Goal: Information Seeking & Learning: Learn about a topic

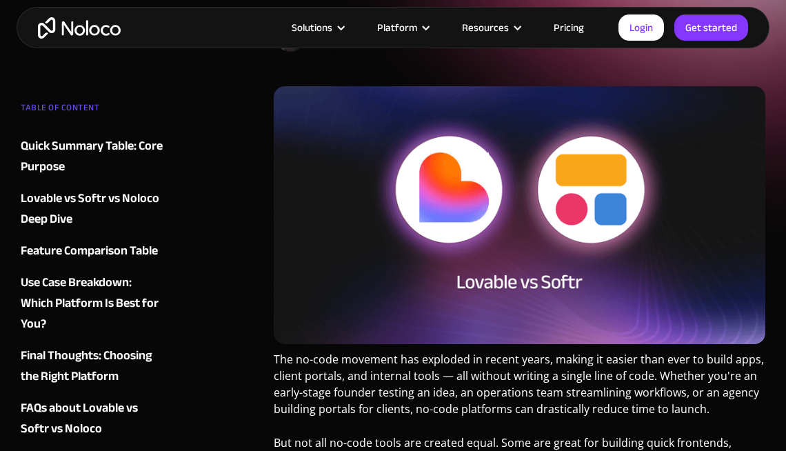
scroll to position [216, 0]
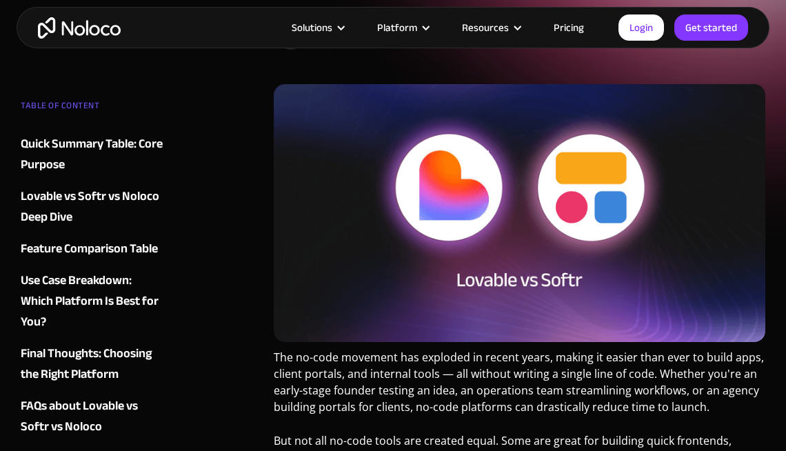
click at [91, 19] on img "home" at bounding box center [79, 27] width 83 height 21
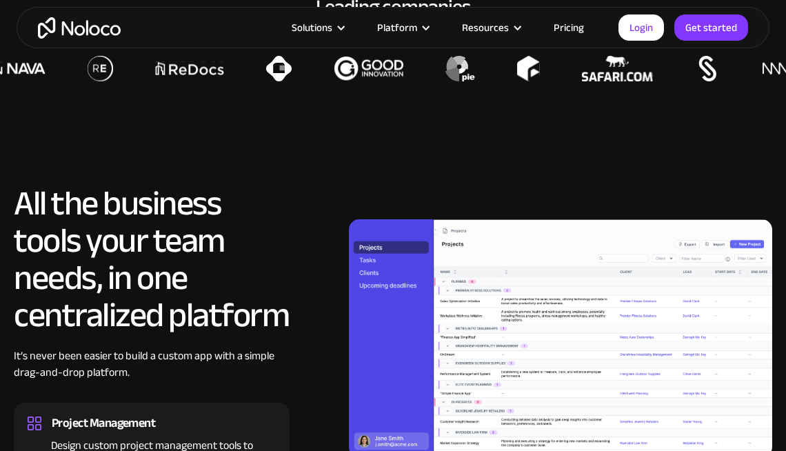
scroll to position [1005, 0]
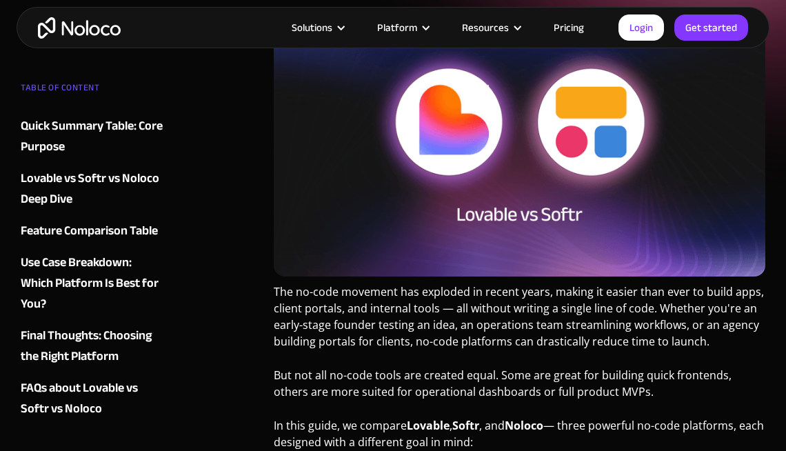
scroll to position [281, 0]
click at [103, 154] on div "Quick Summary Table: Core Purpose" at bounding box center [92, 136] width 143 height 41
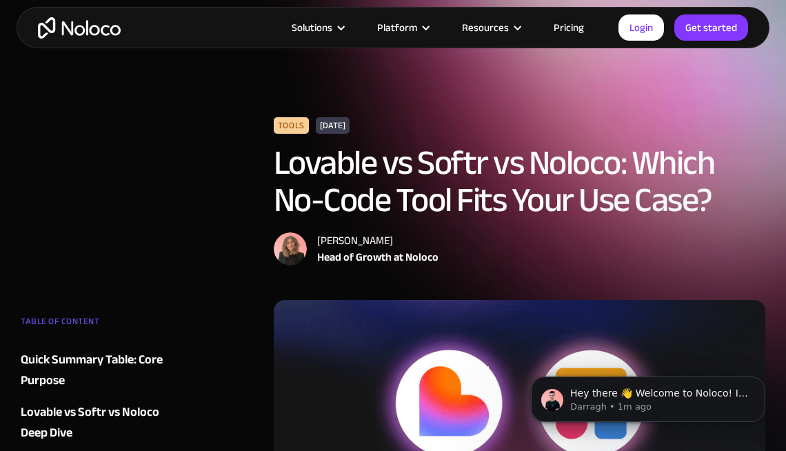
scroll to position [281, 0]
